Goal: Task Accomplishment & Management: Manage account settings

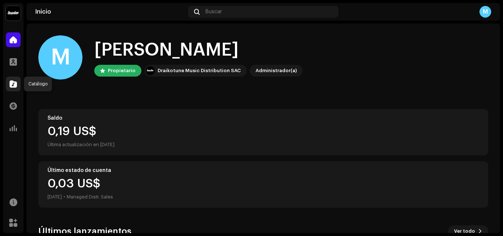
click at [12, 84] on span at bounding box center [13, 84] width 7 height 6
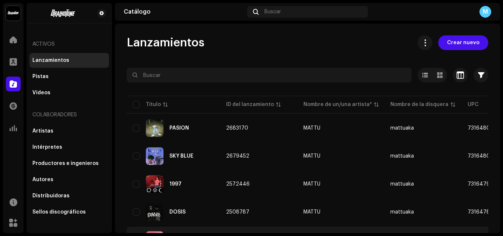
click at [261, 227] on td "3014052" at bounding box center [258, 240] width 77 height 27
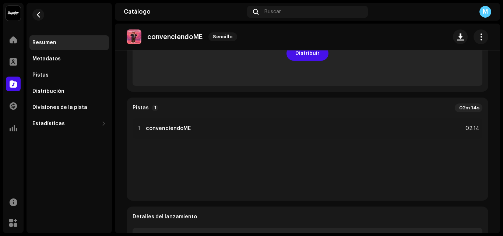
scroll to position [124, 0]
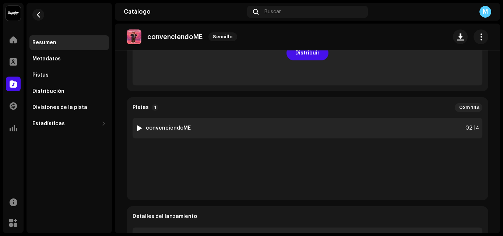
click at [210, 134] on div "1 convenciendoME 02:14" at bounding box center [308, 128] width 350 height 21
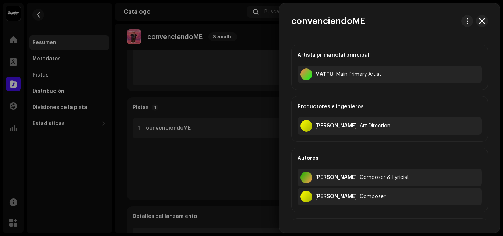
click at [210, 134] on div at bounding box center [251, 118] width 503 height 236
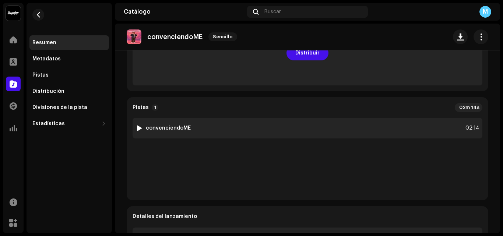
click at [135, 124] on img at bounding box center [139, 128] width 10 height 10
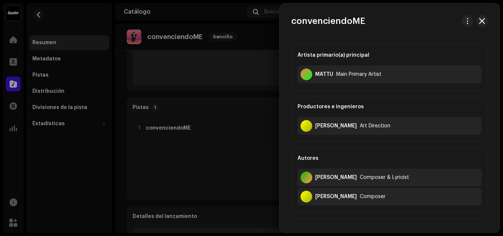
click at [195, 155] on div at bounding box center [251, 118] width 503 height 236
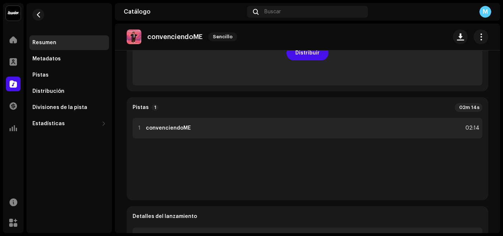
click at [200, 138] on div "1 convenciendoME 02:14" at bounding box center [308, 128] width 350 height 21
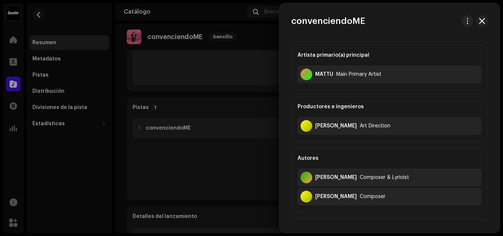
click at [200, 138] on div at bounding box center [251, 118] width 503 height 236
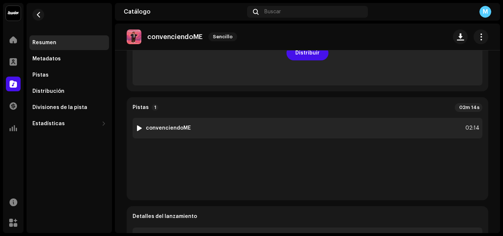
click at [140, 128] on div at bounding box center [140, 128] width 6 height 6
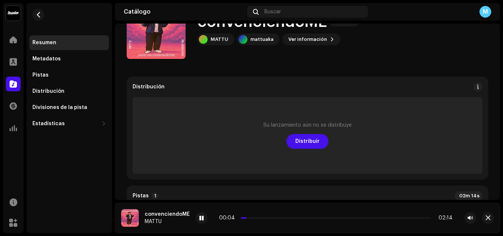
scroll to position [3, 0]
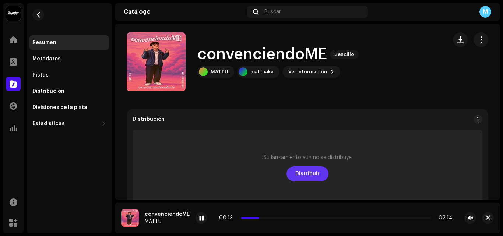
click at [308, 173] on span "Distribuir" at bounding box center [307, 173] width 24 height 15
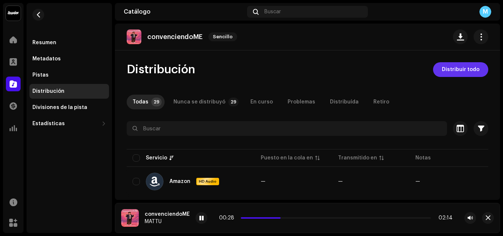
click at [458, 69] on span "Distribuir todo" at bounding box center [461, 69] width 38 height 15
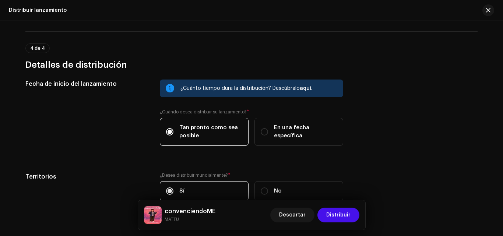
scroll to position [1118, 0]
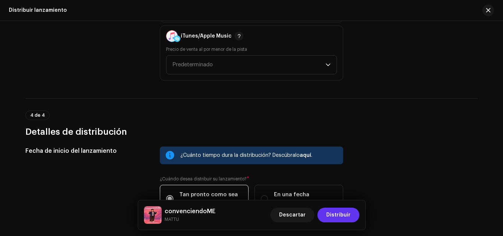
click at [344, 215] on span "Distribuir" at bounding box center [338, 215] width 24 height 15
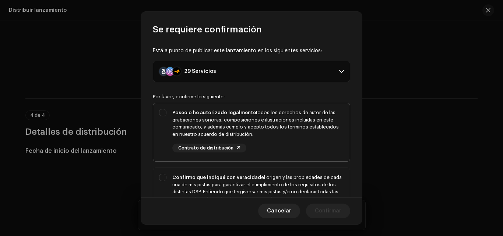
click at [290, 135] on div "Poseo o he autorizado legalmente todos los derechos de autor de las grabaciones…" at bounding box center [258, 123] width 172 height 29
checkbox input "true"
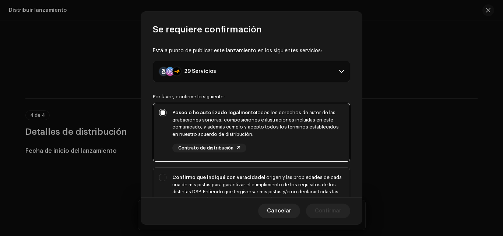
click at [273, 180] on div "Confirmo que indiqué con veracidad el origen y las propiedades de cada una de m…" at bounding box center [258, 192] width 172 height 36
checkbox input "true"
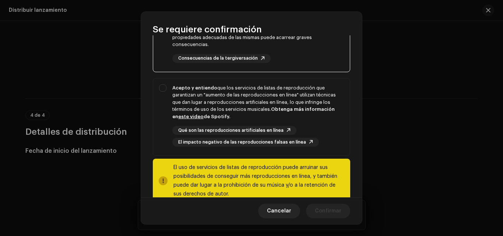
scroll to position [179, 0]
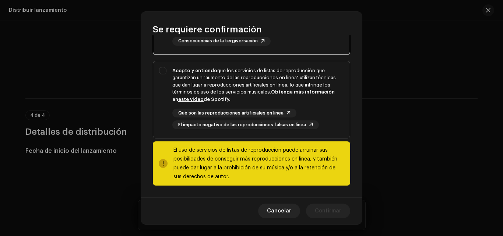
click at [314, 110] on div "Qué son las reproducciones artificiales en línea El impacto negativo de las rep…" at bounding box center [258, 119] width 172 height 21
checkbox input "true"
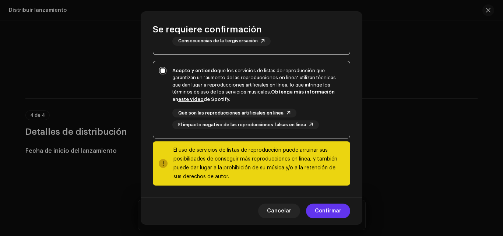
click at [326, 218] on span "Confirmar" at bounding box center [328, 211] width 27 height 15
